Goal: Find specific page/section: Find specific page/section

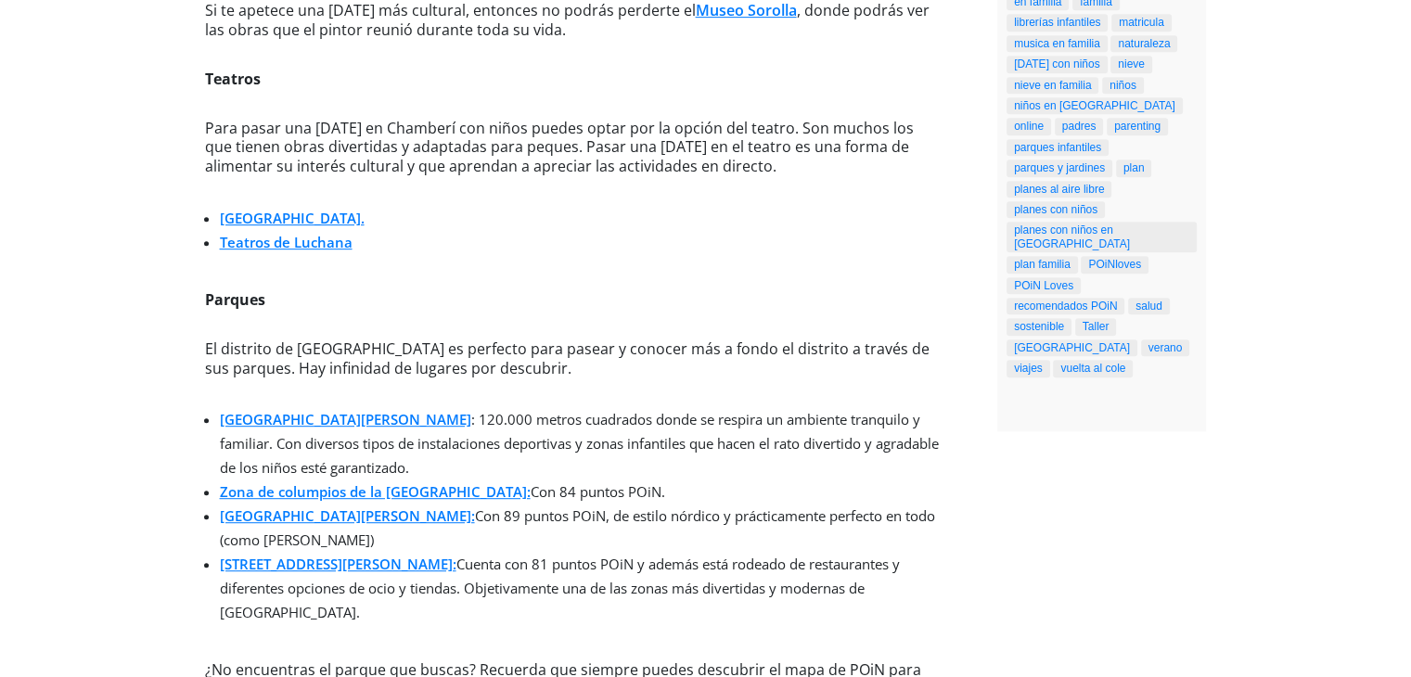
scroll to position [900, 0]
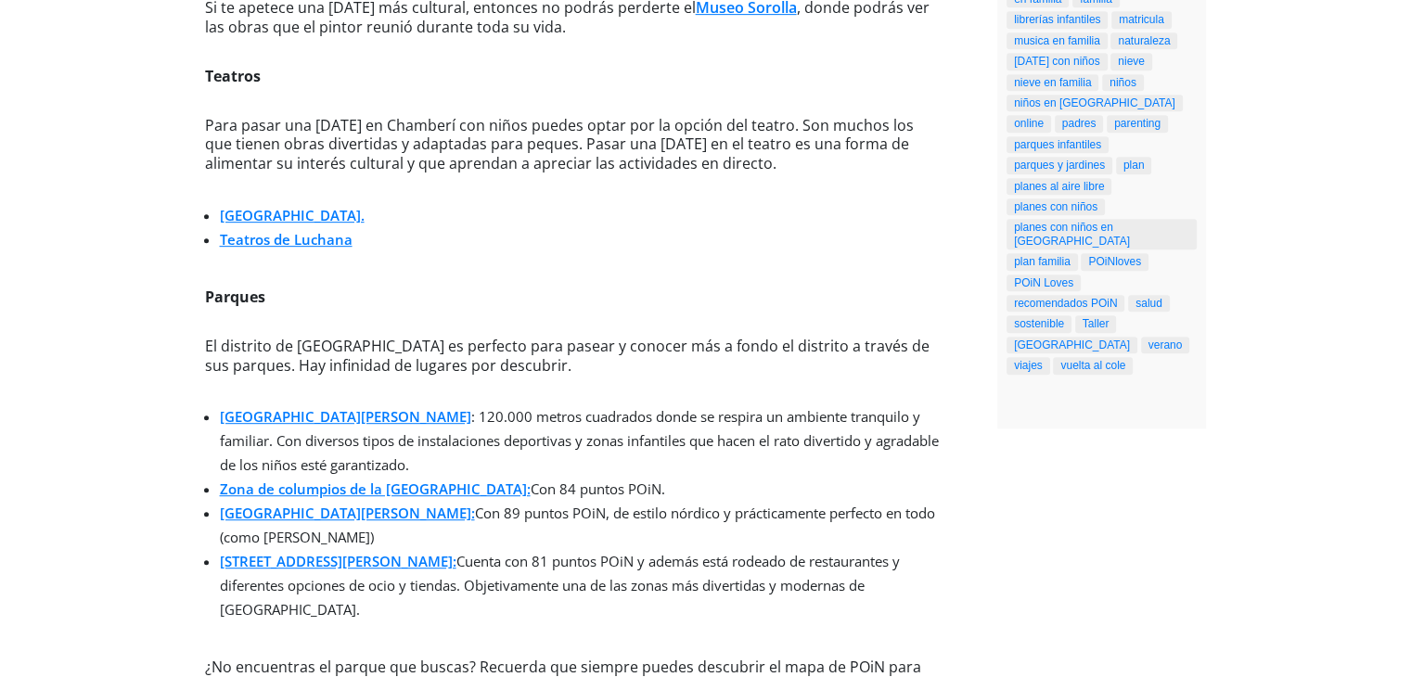
drag, startPoint x: 1039, startPoint y: 217, endPoint x: 961, endPoint y: 467, distance: 262.3
click at [961, 467] on div "Chamberí con niños – Los imprescindibles de POiN | Anna de POiN 3 agosto 2021 ¿…" at bounding box center [706, 600] width 1002 height 2875
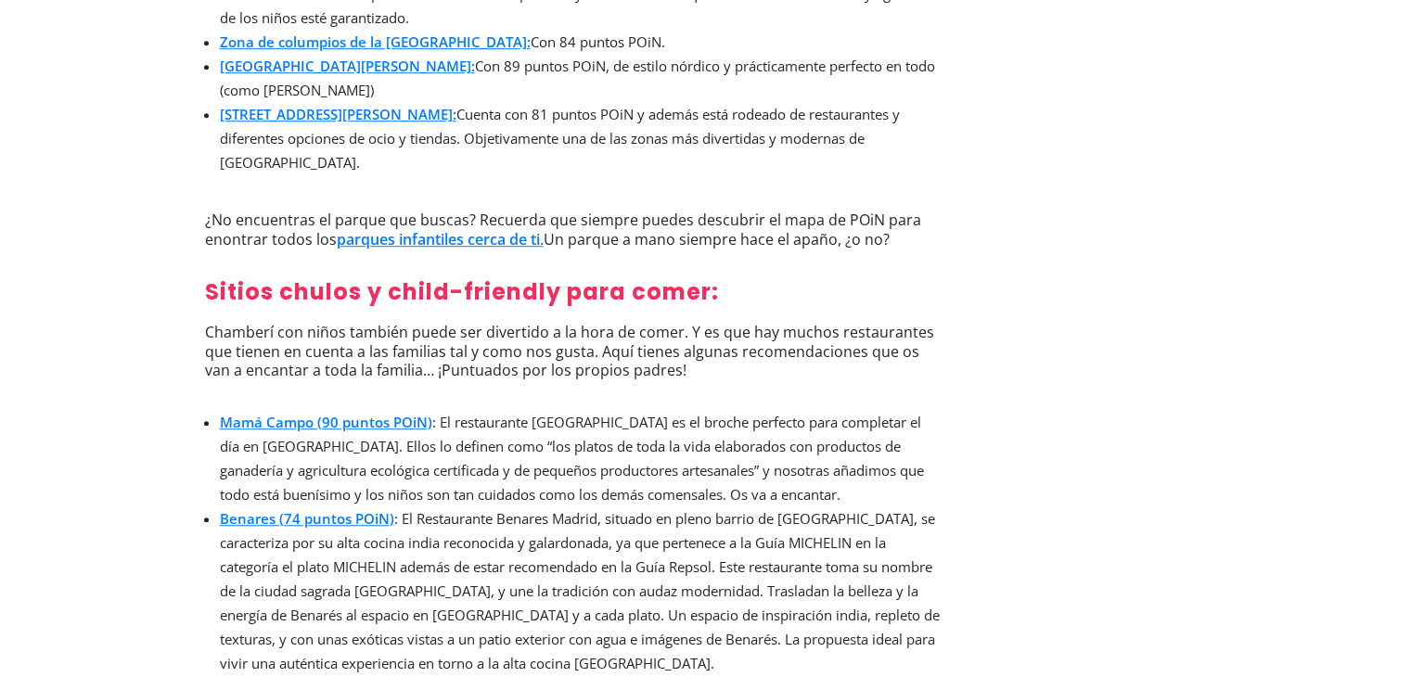
scroll to position [1348, 0]
drag, startPoint x: 1274, startPoint y: 381, endPoint x: 1231, endPoint y: 554, distance: 177.9
click at [1231, 554] on div "Chamberí con niños – Los imprescindibles de POiN | Anna de POiN 3 agosto 2021 ¿…" at bounding box center [705, 152] width 1411 height 2875
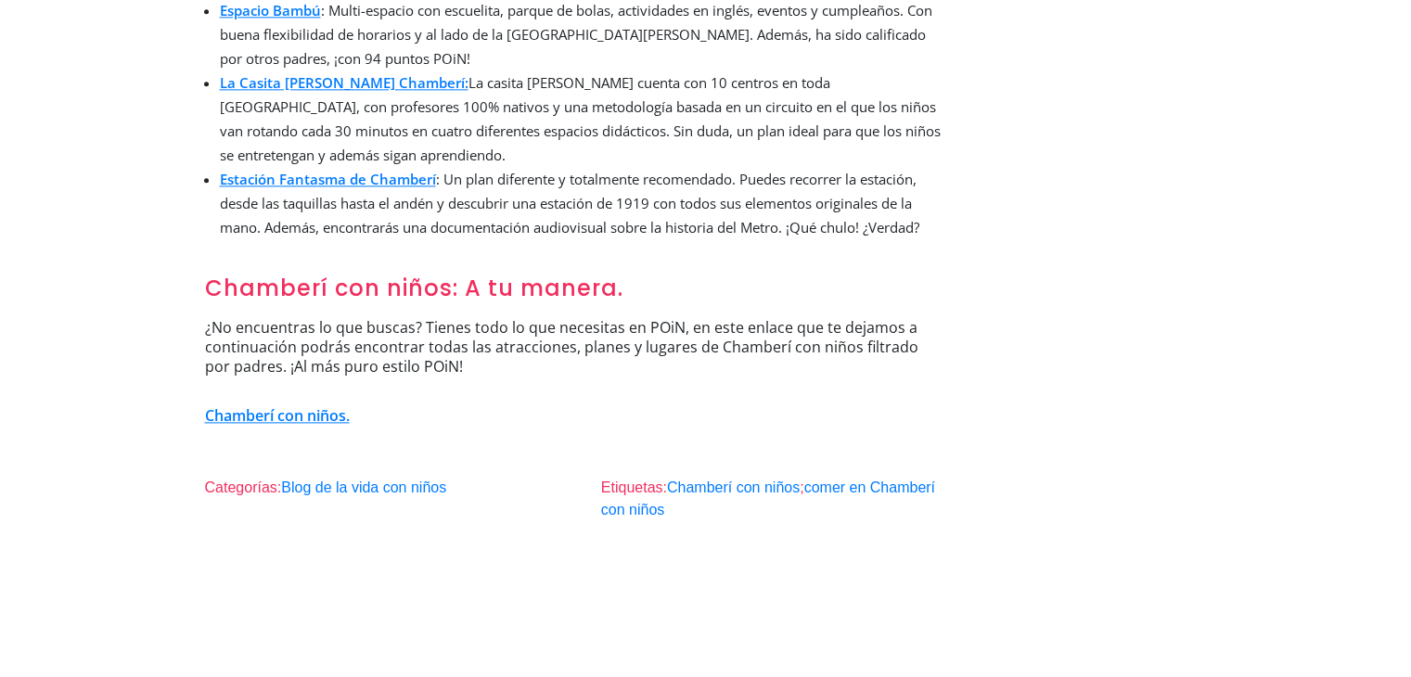
scroll to position [2392, 0]
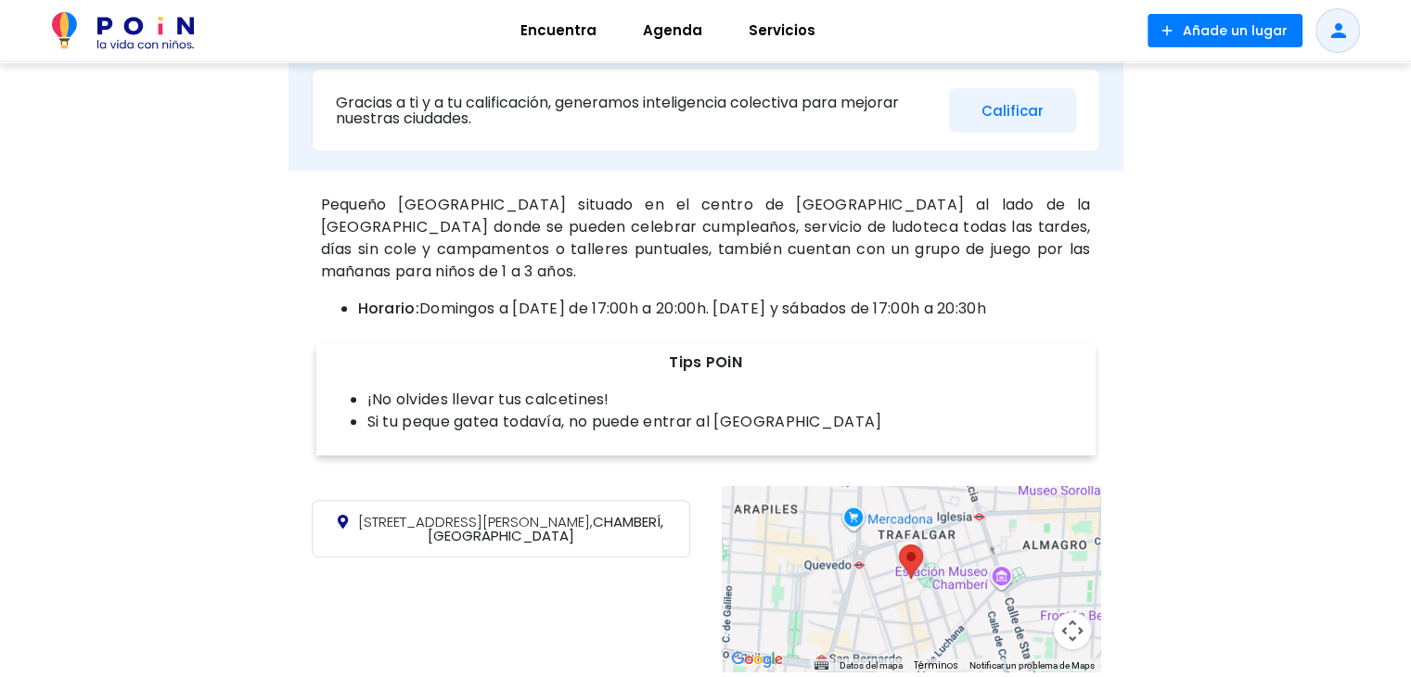
scroll to position [835, 0]
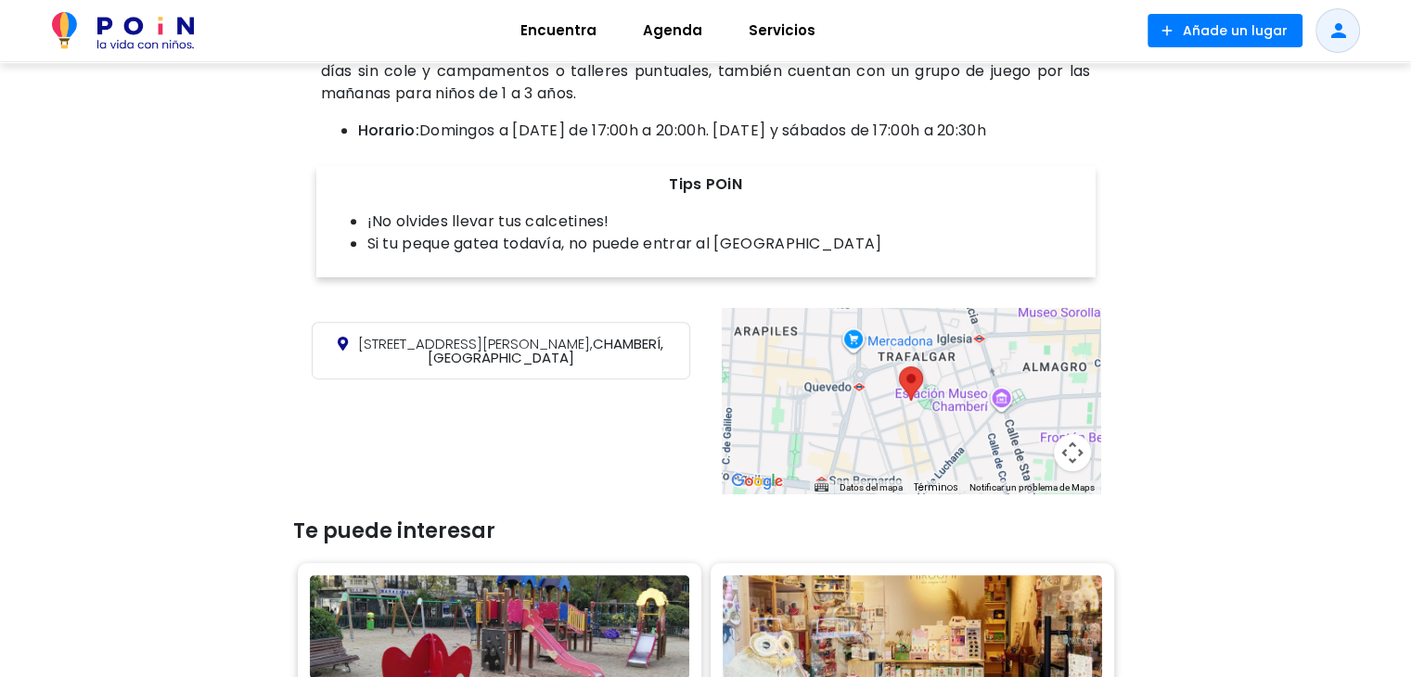
drag, startPoint x: 362, startPoint y: 342, endPoint x: 582, endPoint y: 340, distance: 219.8
click at [582, 340] on span "Calle de Gonzalo de Córdoba, 17," at bounding box center [475, 343] width 235 height 19
copy span "Calle de Gonzalo de Córdoba, 17"
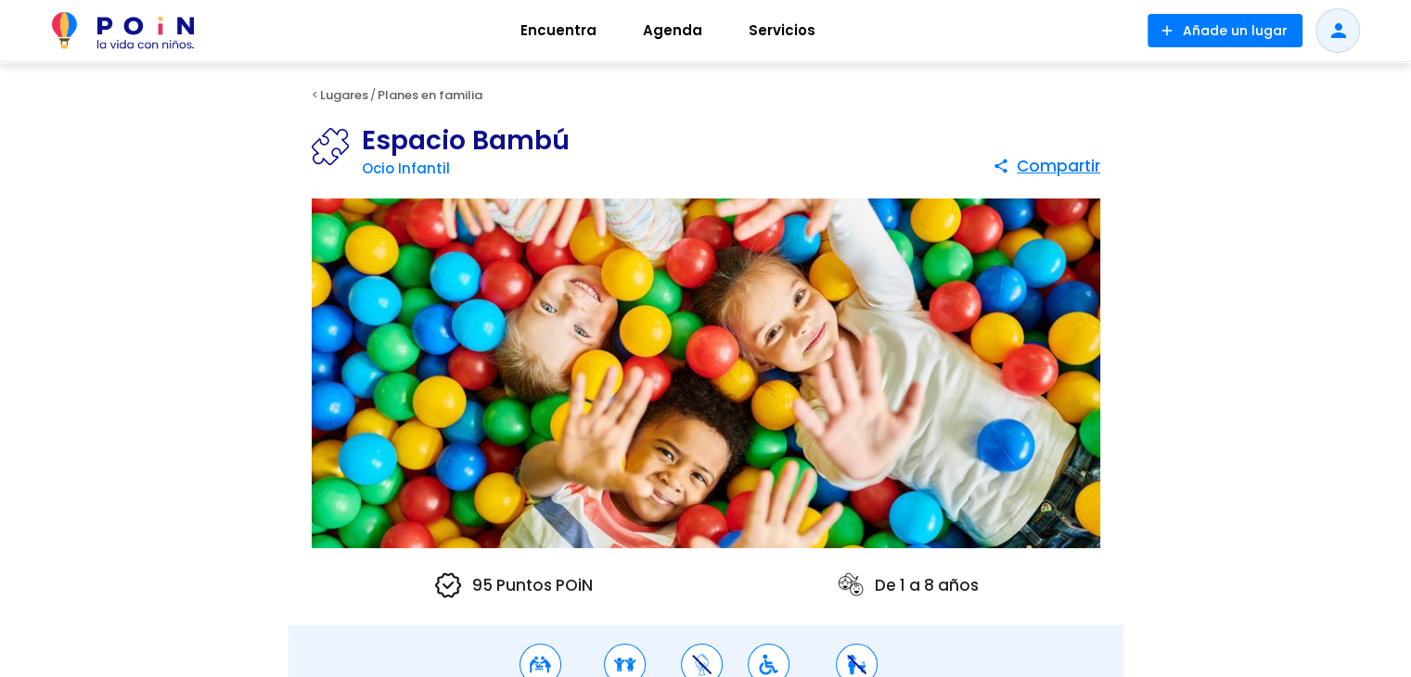
scroll to position [0, 0]
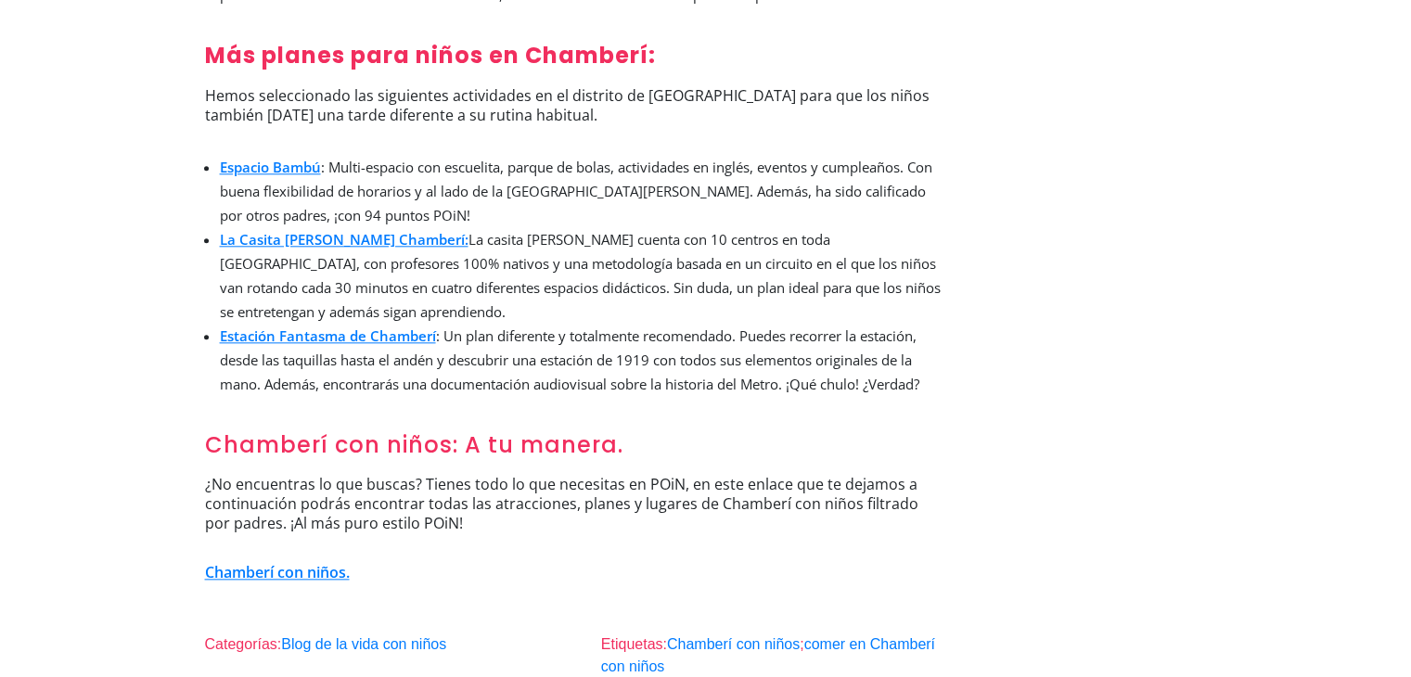
scroll to position [1875, 0]
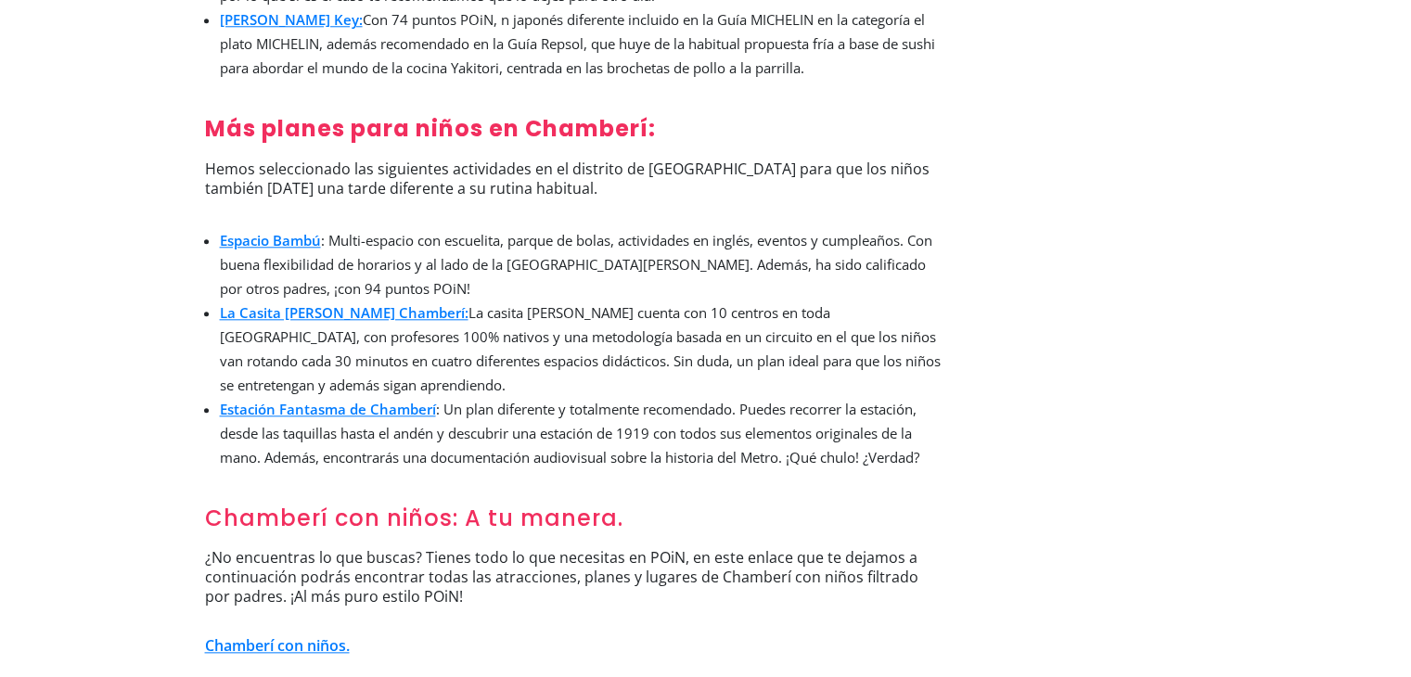
click at [320, 635] on link "Chamberí con niños." at bounding box center [277, 645] width 145 height 20
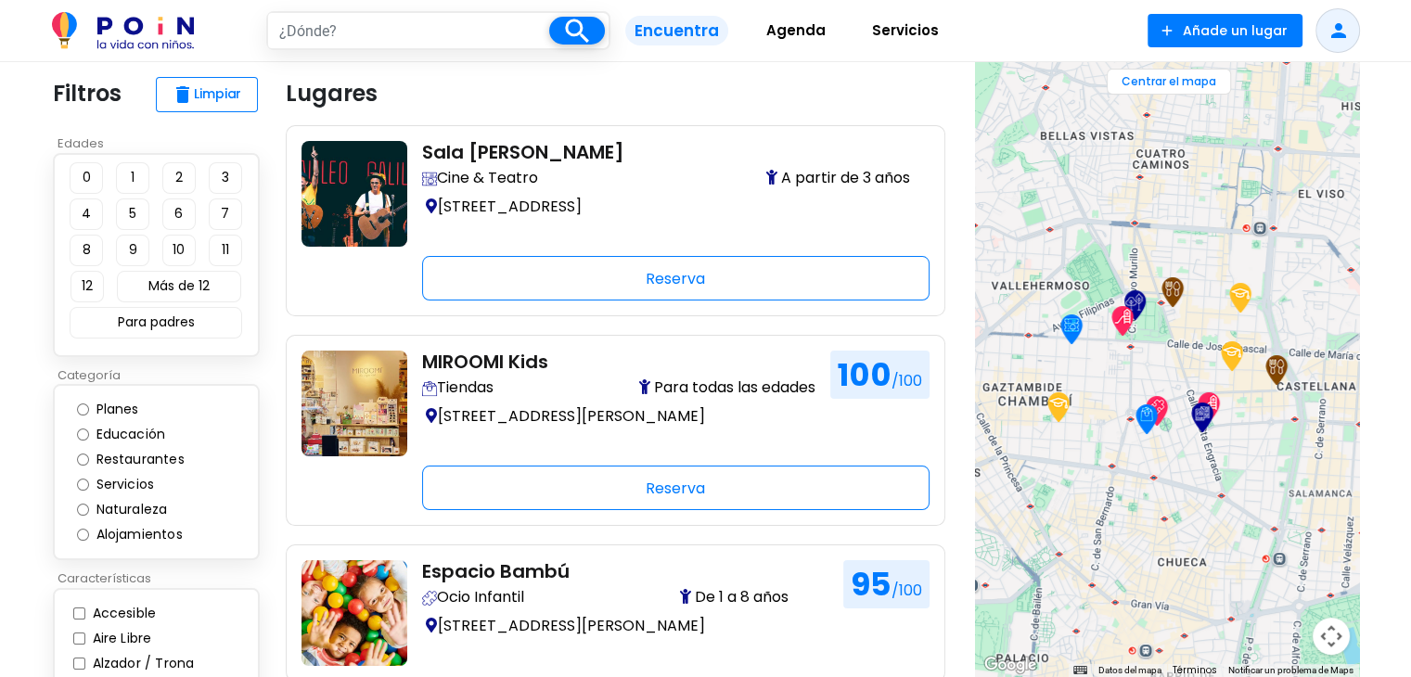
click at [83, 459] on input "Restaurantes" at bounding box center [83, 460] width 12 height 12
radio input "true"
type input "chamberi"
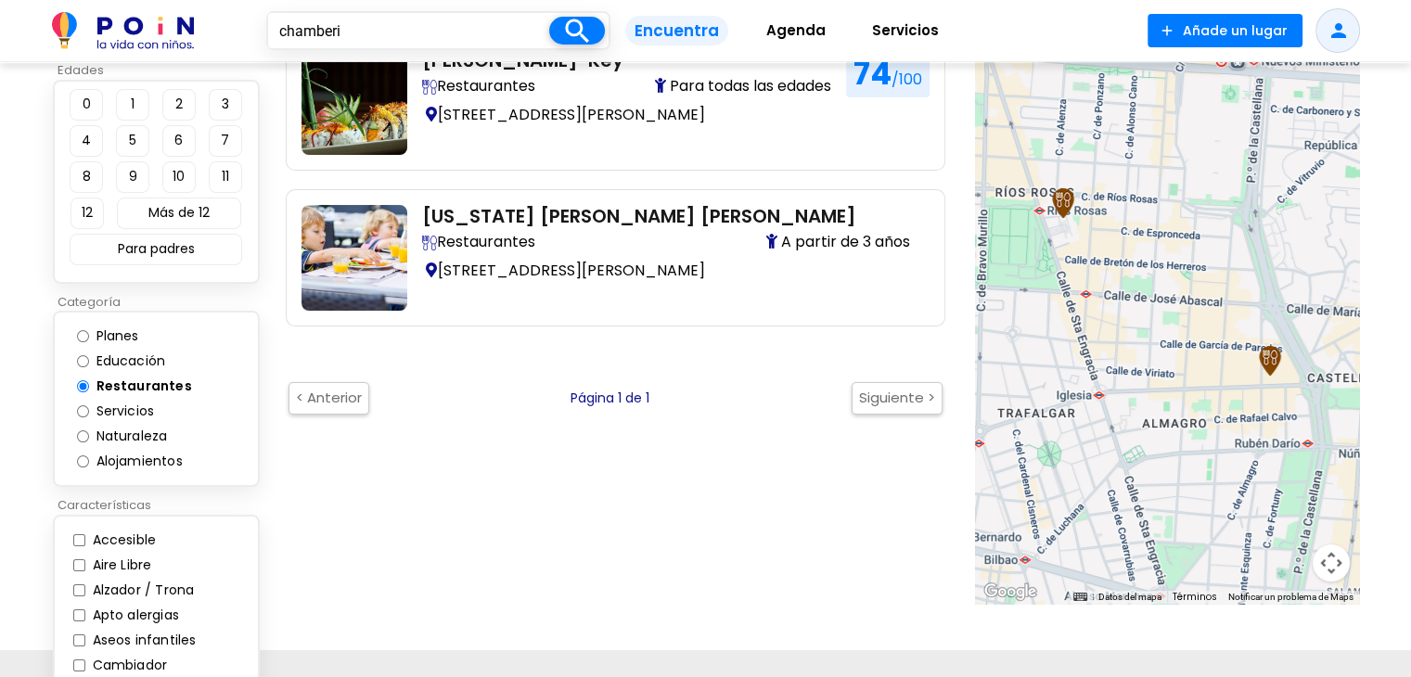
scroll to position [93, 0]
click at [83, 334] on input "Planes" at bounding box center [83, 335] width 12 height 12
radio input "true"
